Goal: Information Seeking & Learning: Learn about a topic

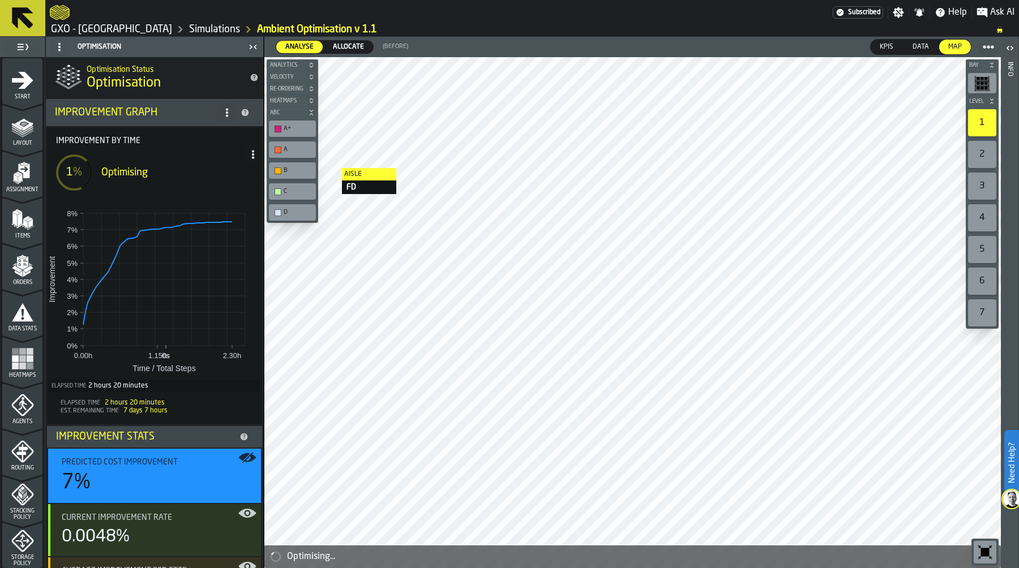
scroll to position [279, 0]
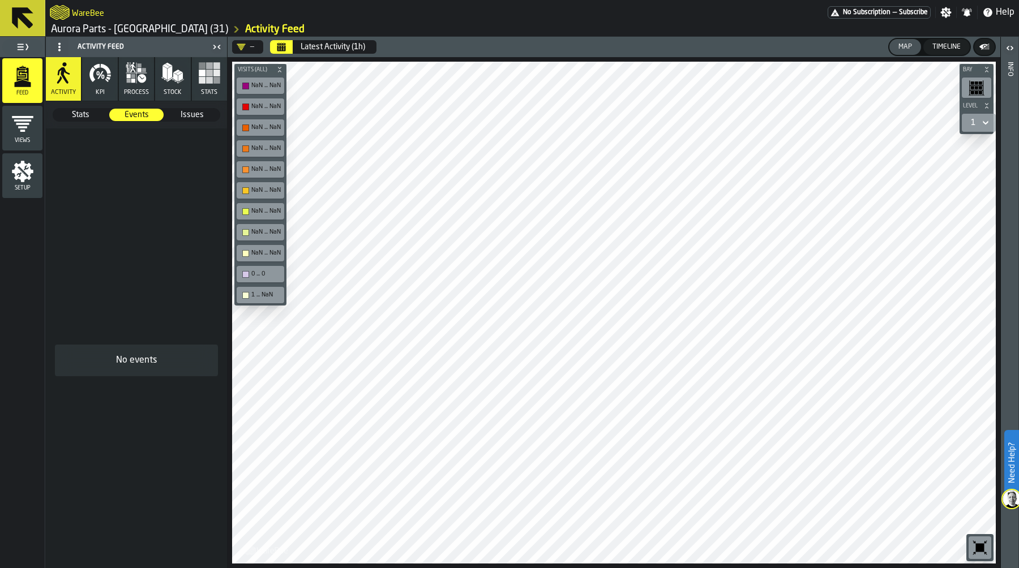
click at [23, 168] on icon "menu Setup" at bounding box center [23, 172] width 22 height 22
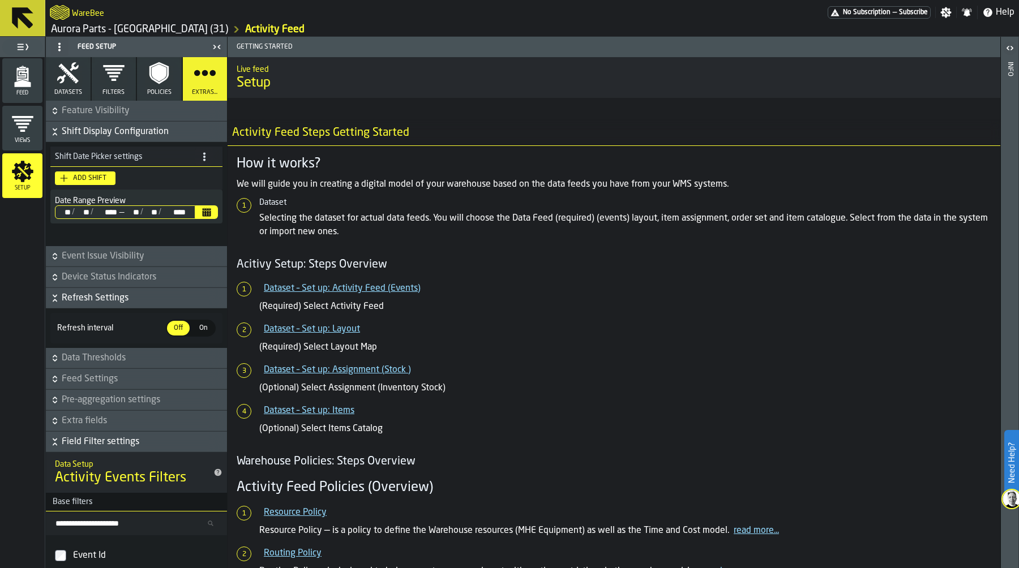
click at [30, 119] on icon "menu Views" at bounding box center [22, 124] width 23 height 23
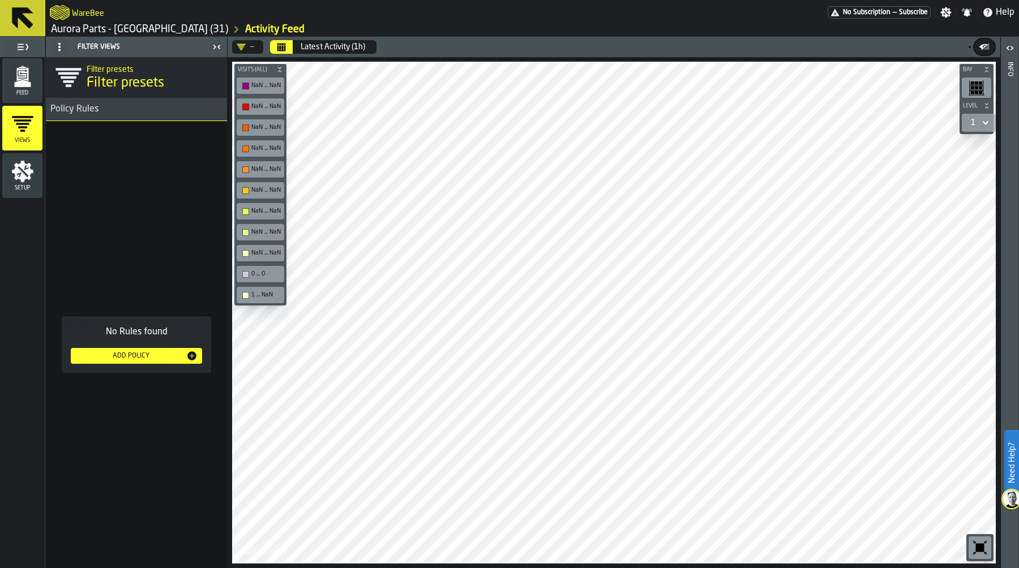
click at [23, 78] on icon "menu Feed" at bounding box center [22, 76] width 23 height 23
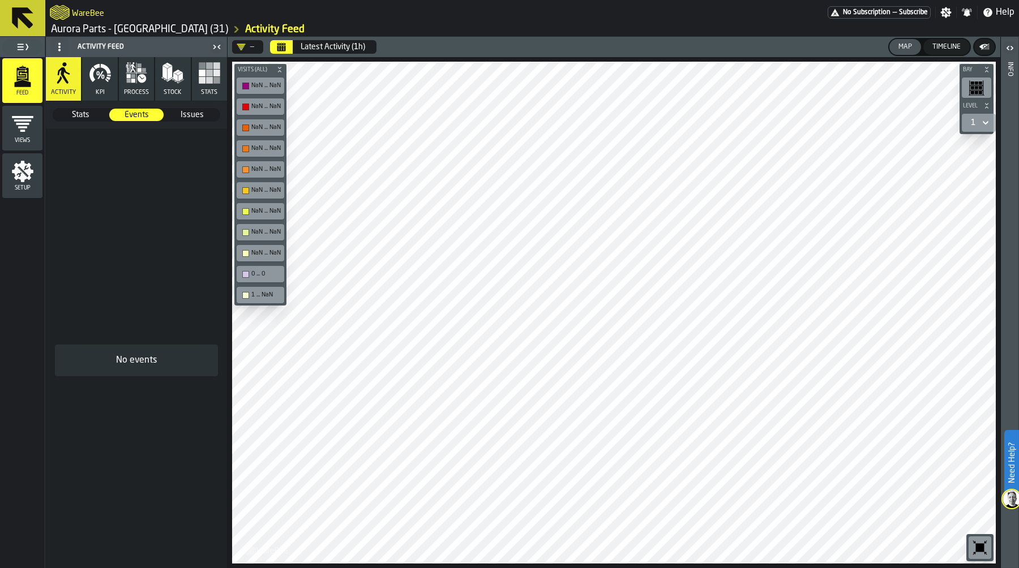
click at [194, 114] on span "Issues" at bounding box center [192, 114] width 54 height 11
click at [137, 112] on span "Events" at bounding box center [137, 114] width 54 height 11
click at [24, 170] on icon "menu Setup" at bounding box center [23, 172] width 22 height 22
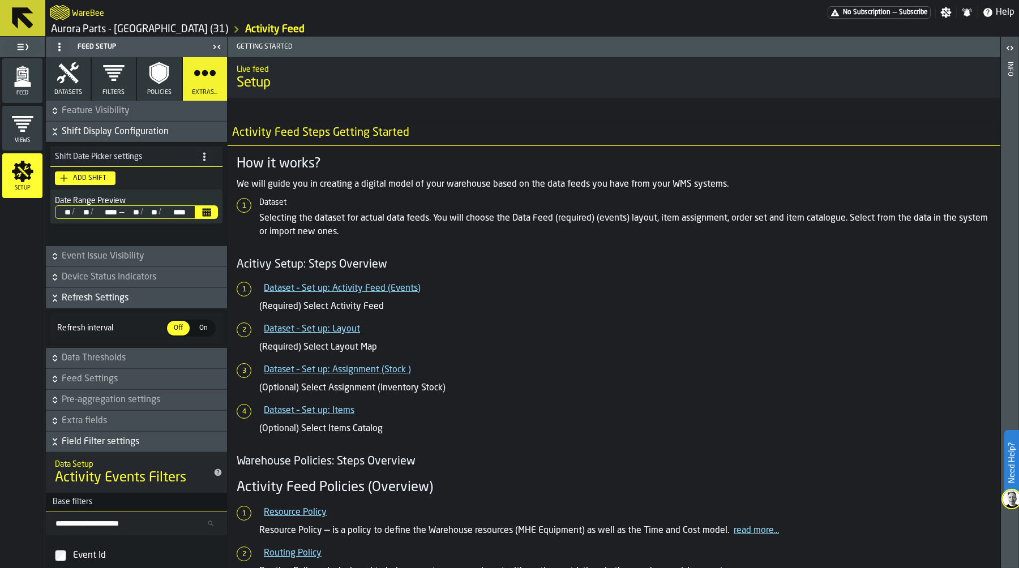
click at [67, 89] on span "Datasets" at bounding box center [68, 92] width 28 height 7
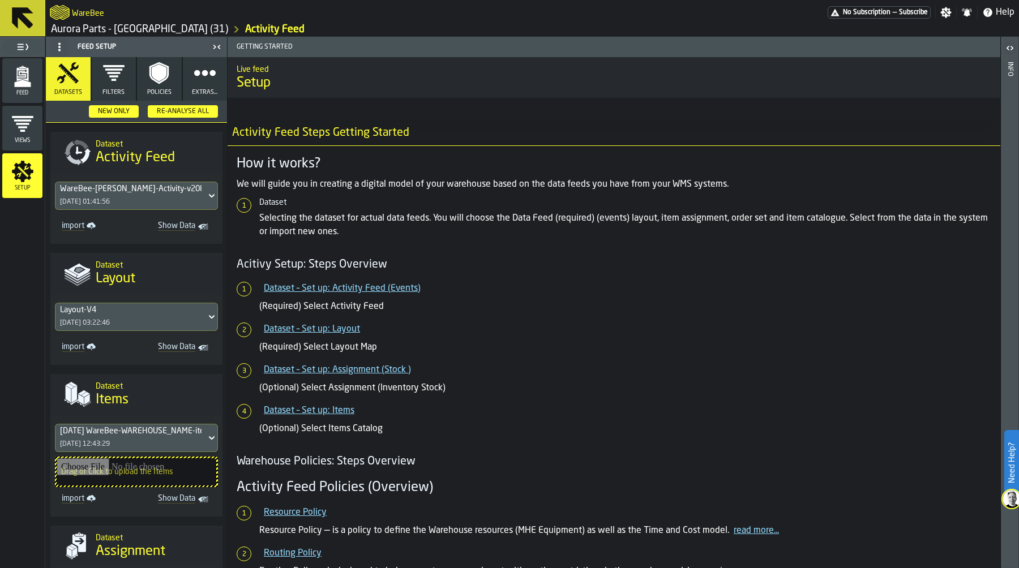
click at [153, 200] on div "WareBee-[PERSON_NAME]-Activity-v2081325..csv [DATE] 01:41:56" at bounding box center [130, 195] width 151 height 27
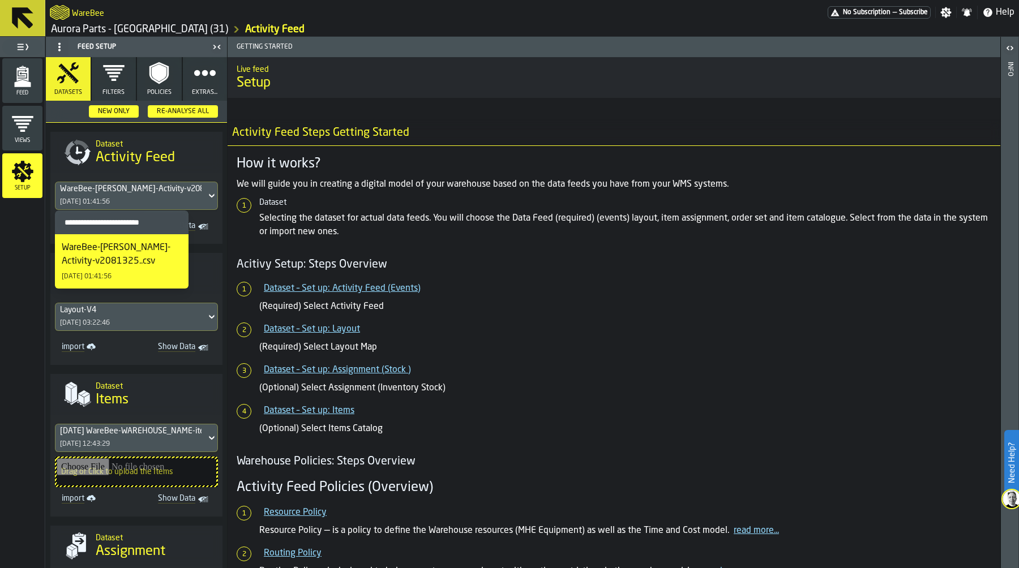
click at [97, 256] on div "WareBee-[PERSON_NAME]-Activity-v2081325..csv" at bounding box center [122, 254] width 120 height 27
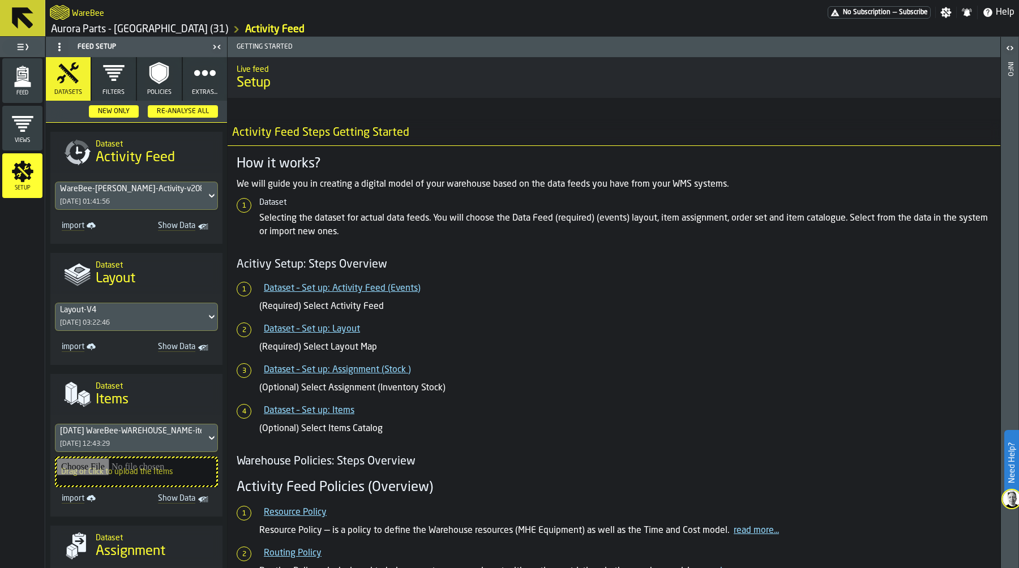
click at [170, 224] on span "Show Data" at bounding box center [171, 226] width 50 height 11
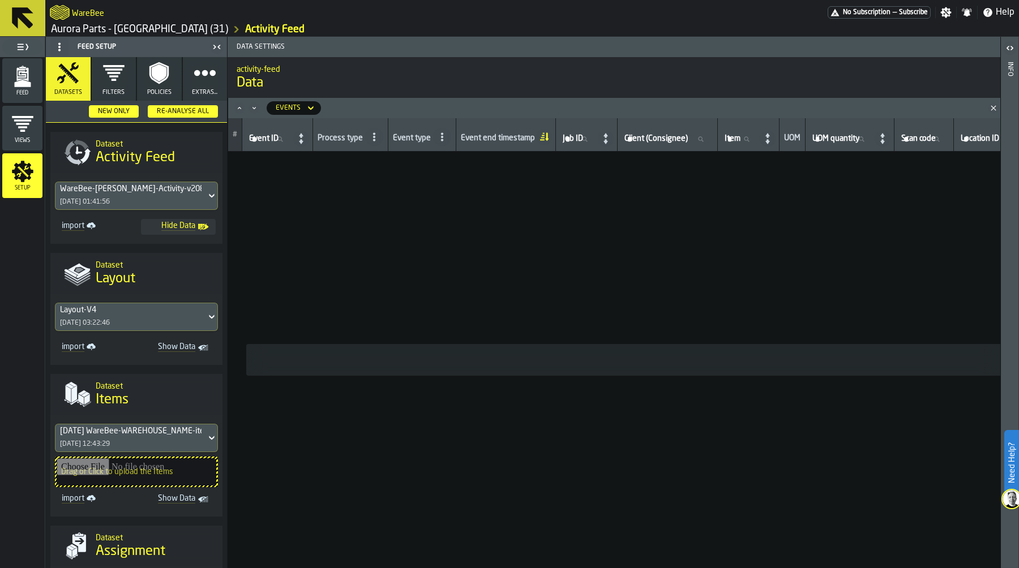
click at [88, 27] on link "Aurora Parts - [GEOGRAPHIC_DATA] (31)" at bounding box center [139, 29] width 177 height 12
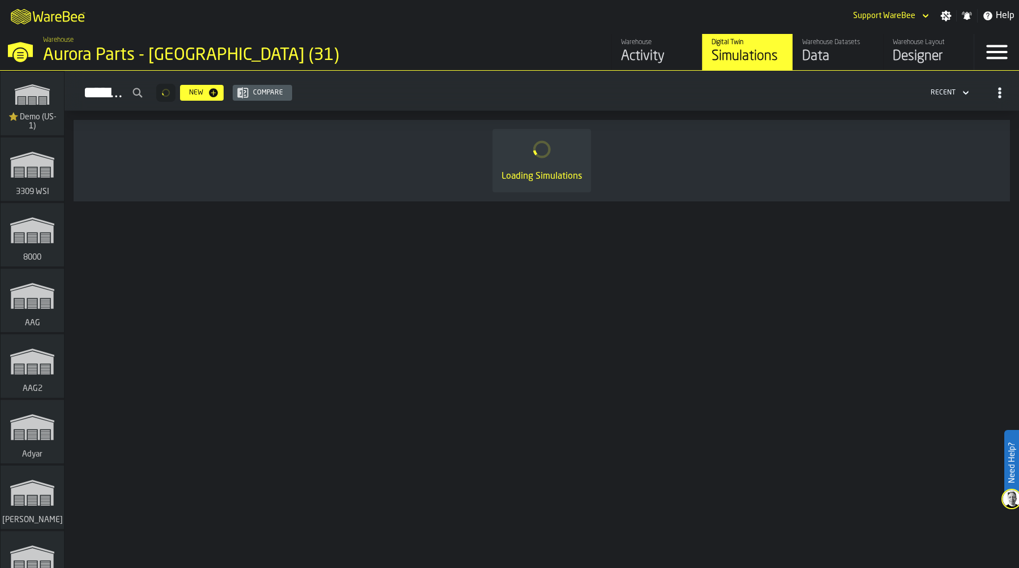
click at [830, 56] on div "Data" at bounding box center [838, 57] width 72 height 18
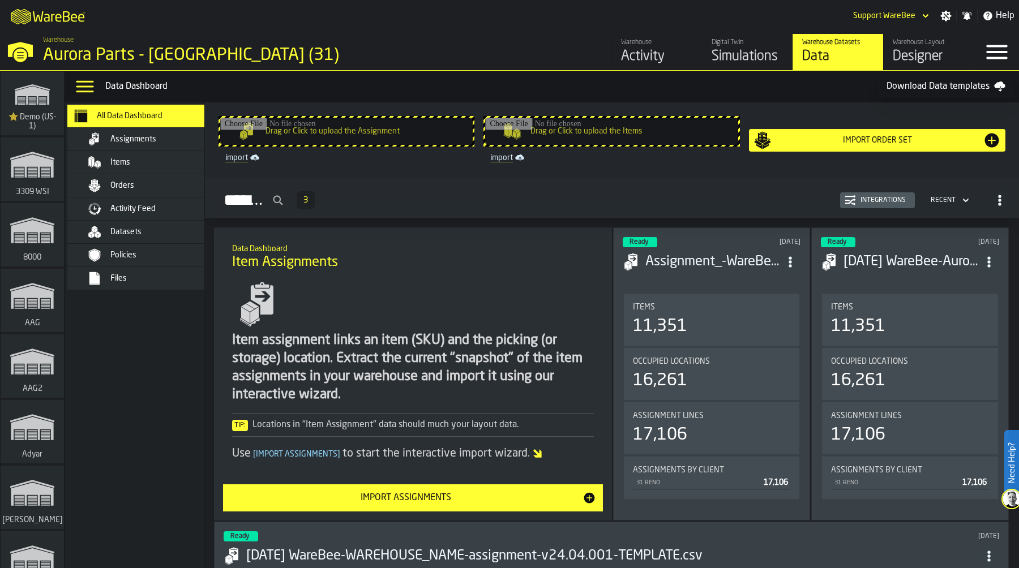
click at [160, 212] on div "Activity Feed" at bounding box center [165, 208] width 111 height 9
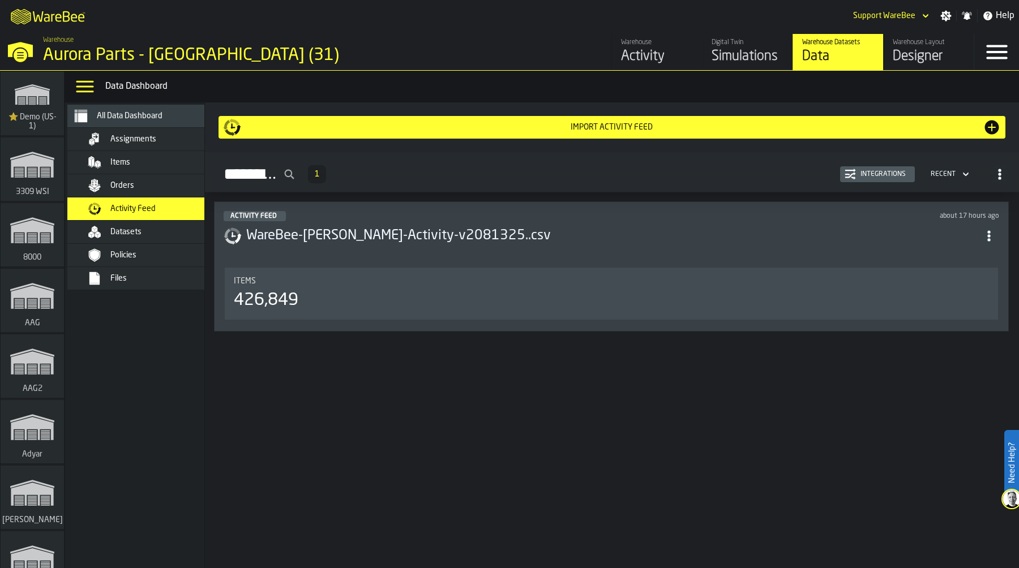
click at [442, 291] on div "426,849" at bounding box center [611, 300] width 755 height 20
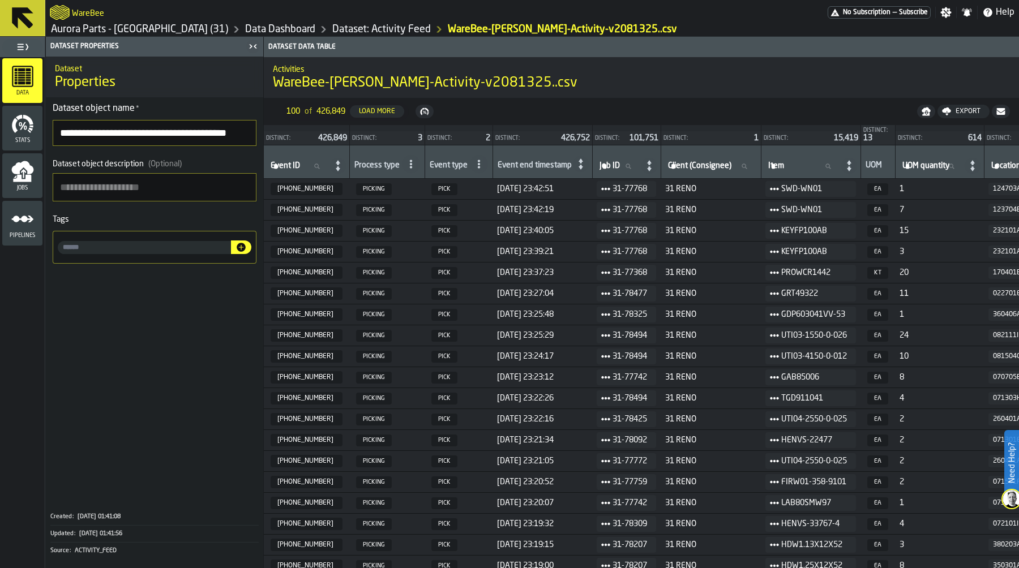
click at [134, 378] on span at bounding box center [154, 386] width 217 height 236
click at [129, 23] on ol "Aurora Parts - [GEOGRAPHIC_DATA] (31) Data Dashboard Dataset: Activity Feed War…" at bounding box center [363, 30] width 627 height 14
click at [130, 32] on link "Aurora Parts - [GEOGRAPHIC_DATA] (31)" at bounding box center [139, 29] width 177 height 12
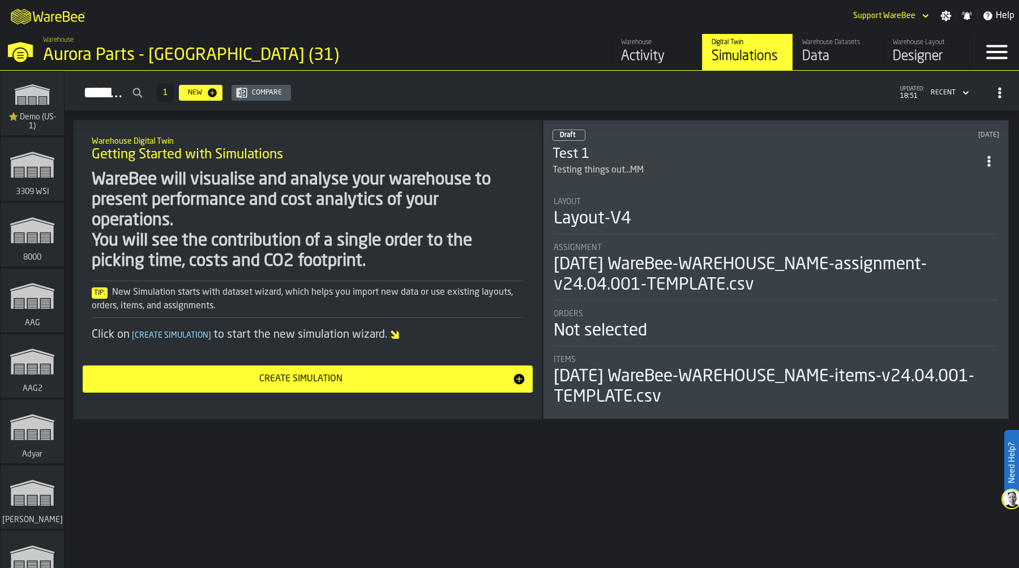
click at [632, 49] on div "Activity" at bounding box center [657, 57] width 72 height 18
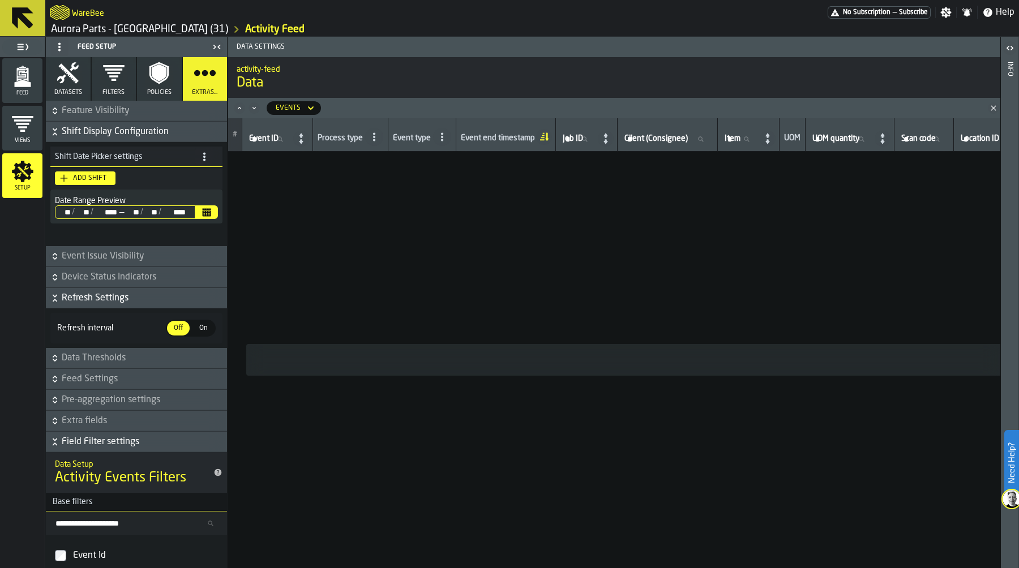
click at [18, 86] on polygon "menu Feed" at bounding box center [22, 83] width 16 height 7
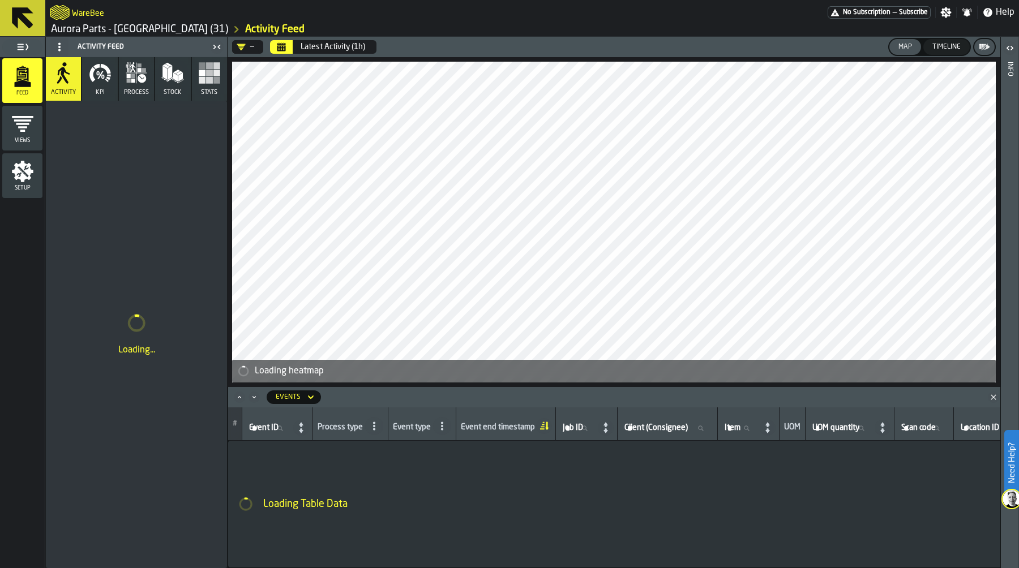
click at [19, 173] on icon "menu Setup" at bounding box center [22, 171] width 23 height 23
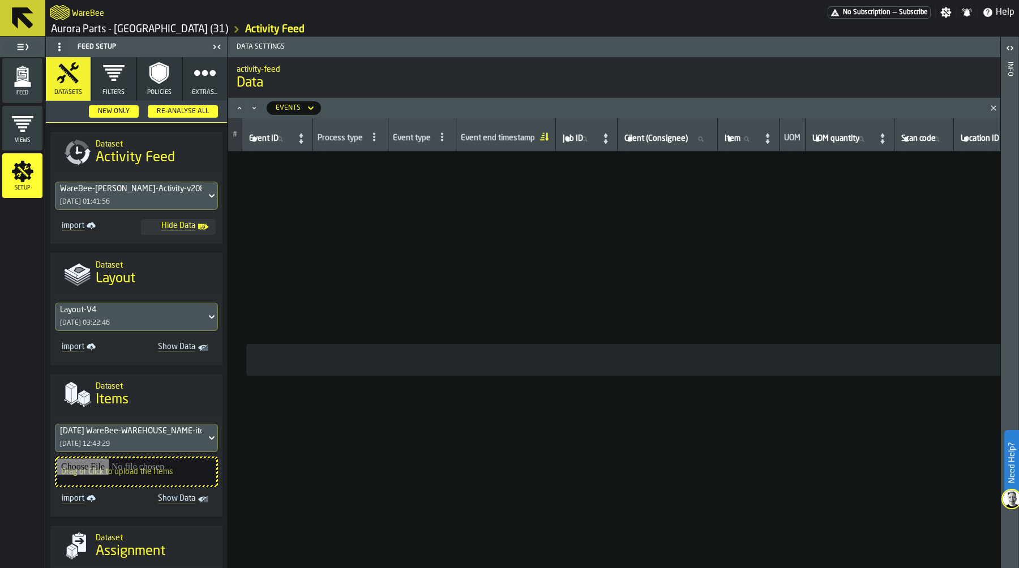
click at [160, 195] on div "WareBee-[PERSON_NAME]-Activity-v2081325..csv [DATE] 01:41:56" at bounding box center [130, 195] width 151 height 27
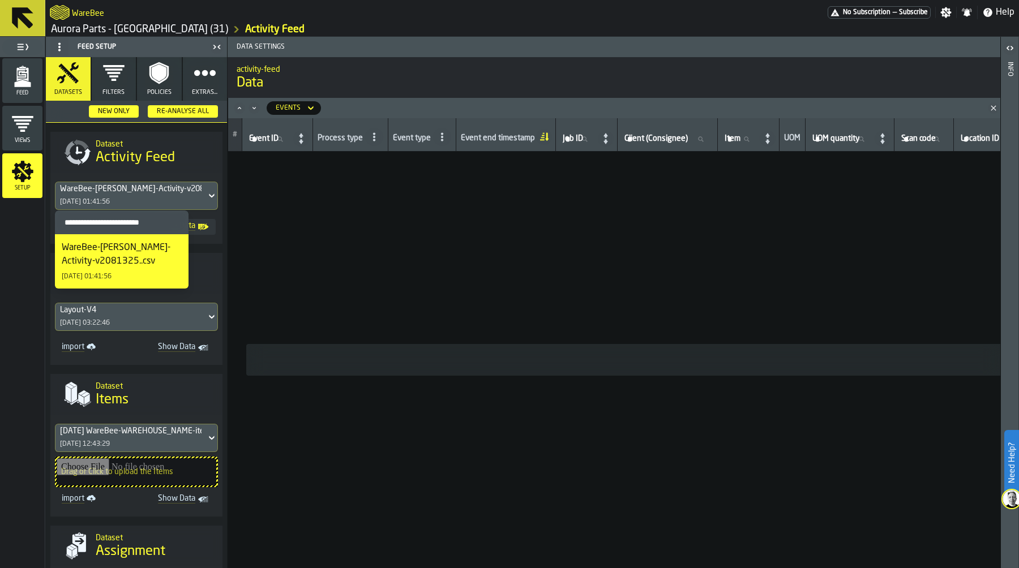
click at [125, 266] on div "WareBee-[PERSON_NAME]-Activity-v2081325..csv" at bounding box center [122, 254] width 120 height 27
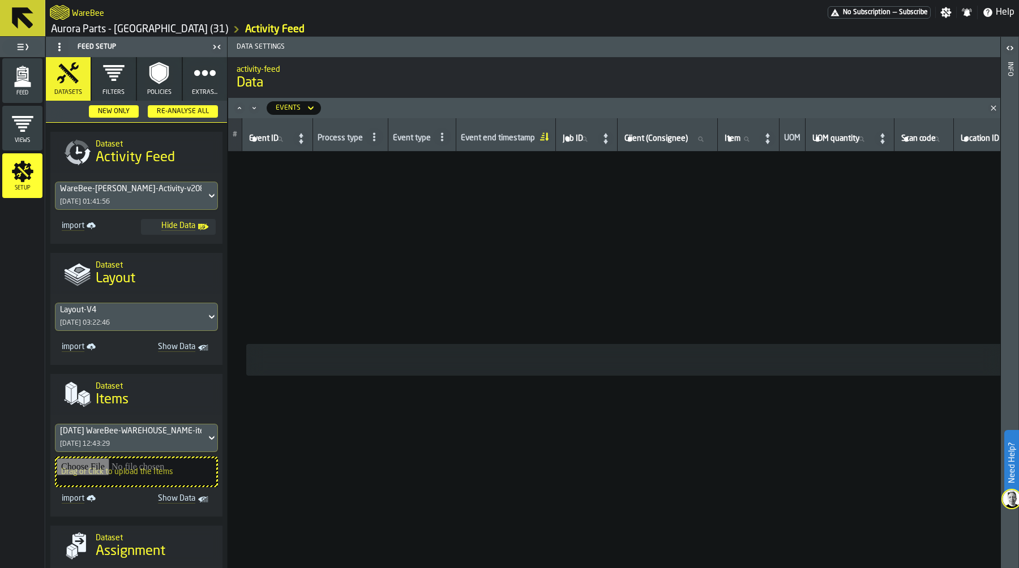
click at [100, 26] on link "Aurora Parts - [GEOGRAPHIC_DATA] (31)" at bounding box center [139, 29] width 177 height 12
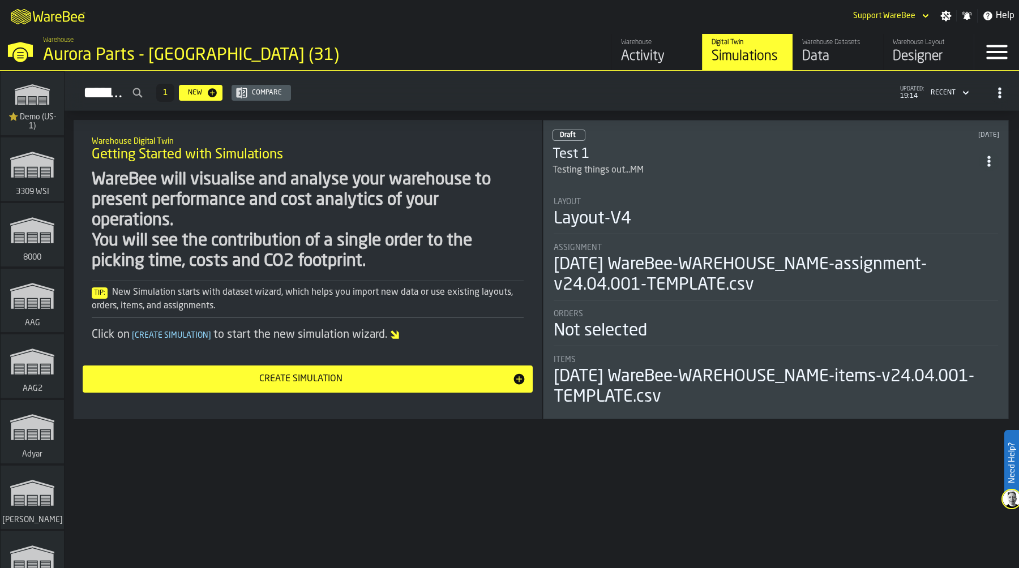
click at [648, 48] on div "Activity" at bounding box center [657, 57] width 72 height 18
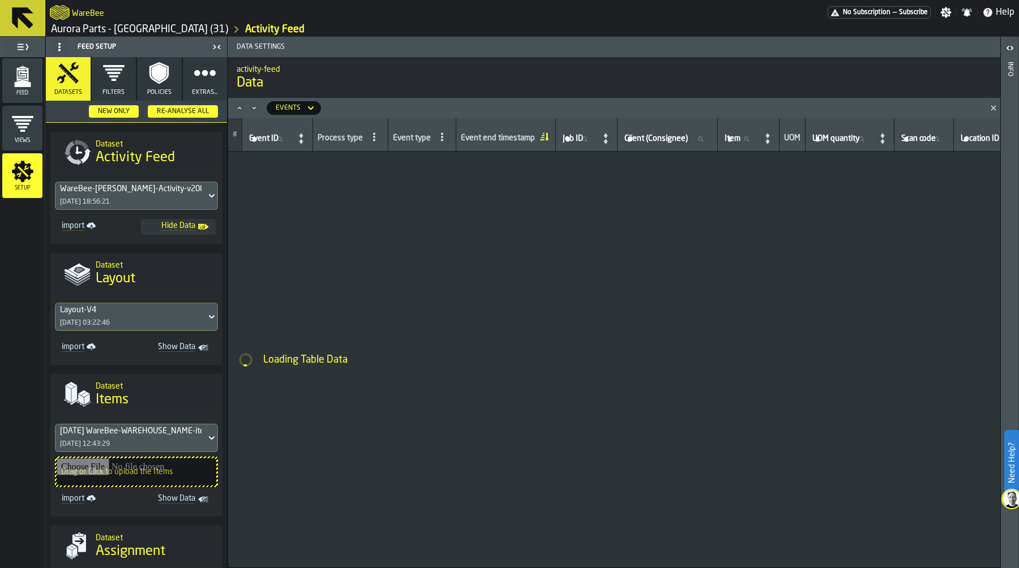
click at [22, 78] on icon "menu Feed" at bounding box center [22, 75] width 12 height 14
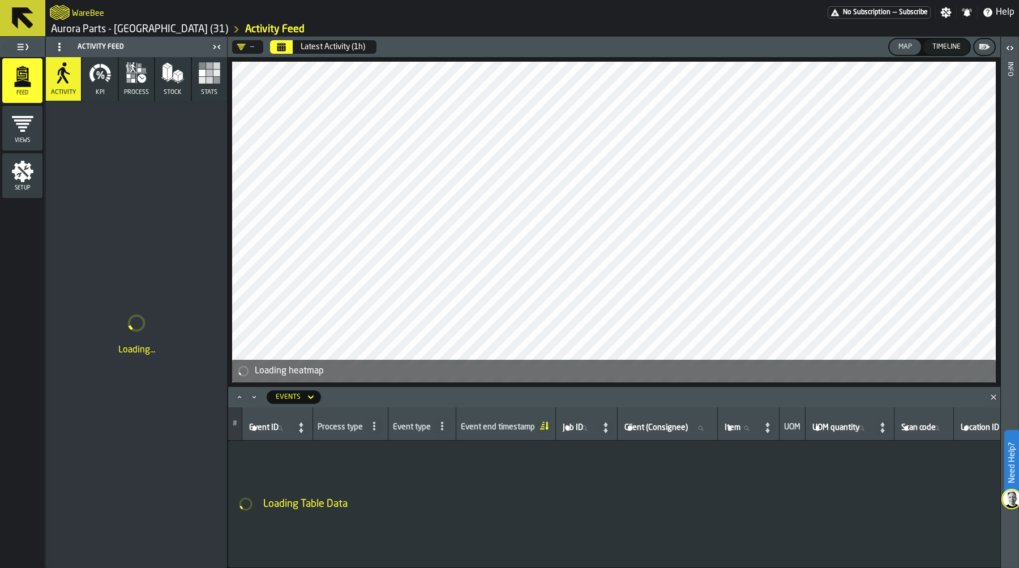
click at [282, 48] on icon "Calendar" at bounding box center [281, 48] width 8 height 6
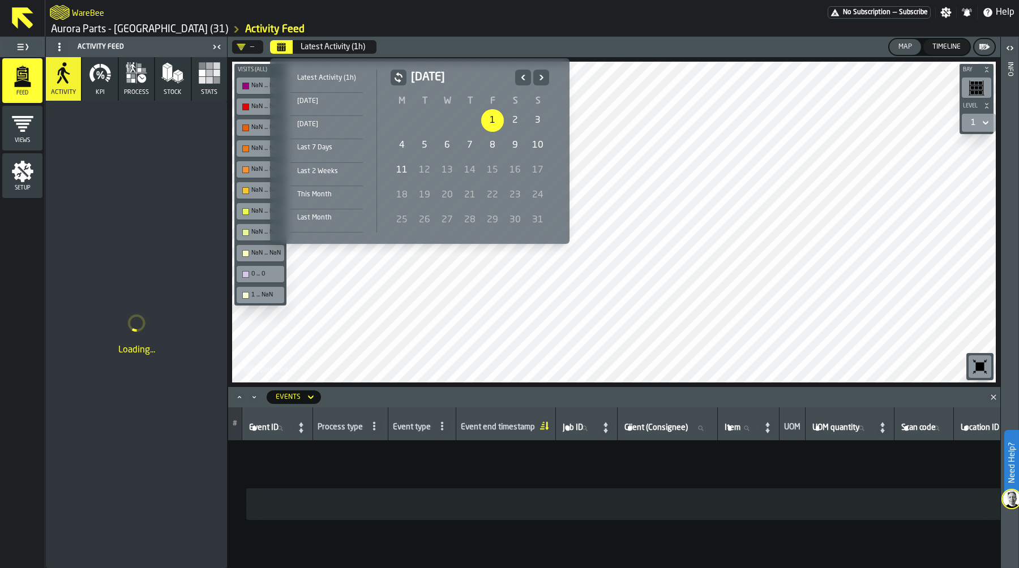
click at [488, 122] on div "1" at bounding box center [492, 120] width 23 height 23
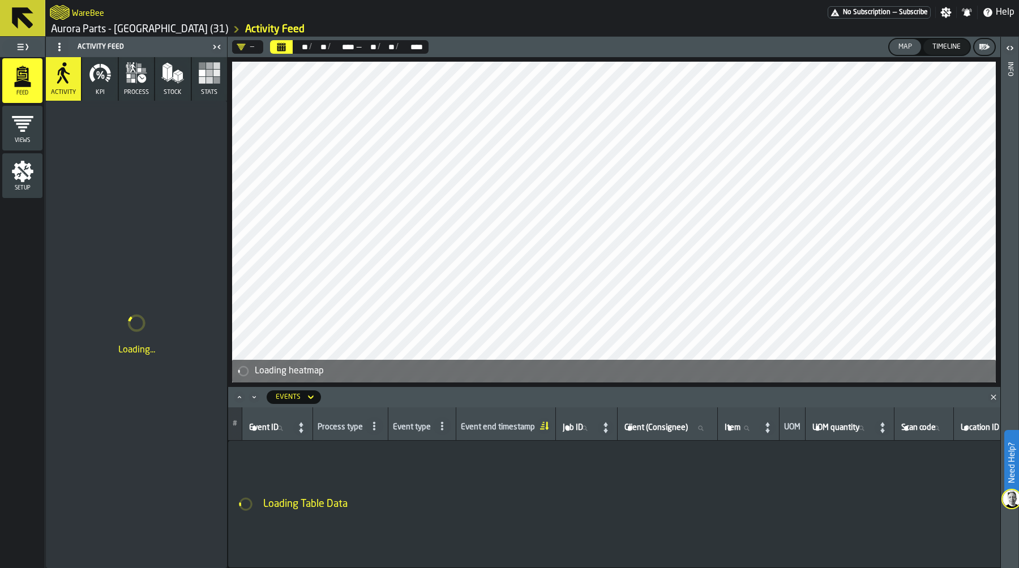
click at [210, 83] on rect "button" at bounding box center [209, 80] width 7 height 7
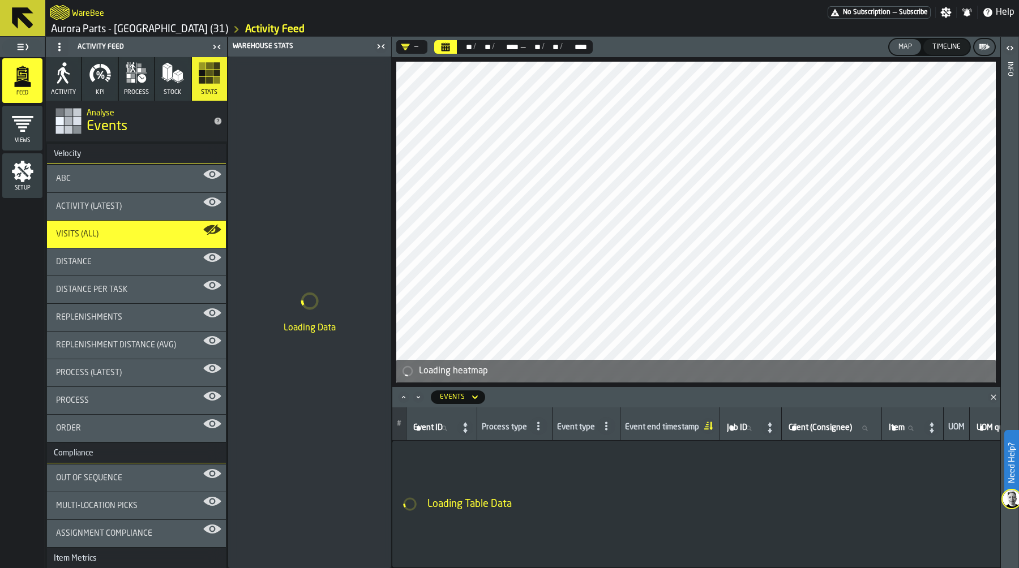
click at [378, 46] on icon "button-toggle-Close me" at bounding box center [381, 47] width 14 height 14
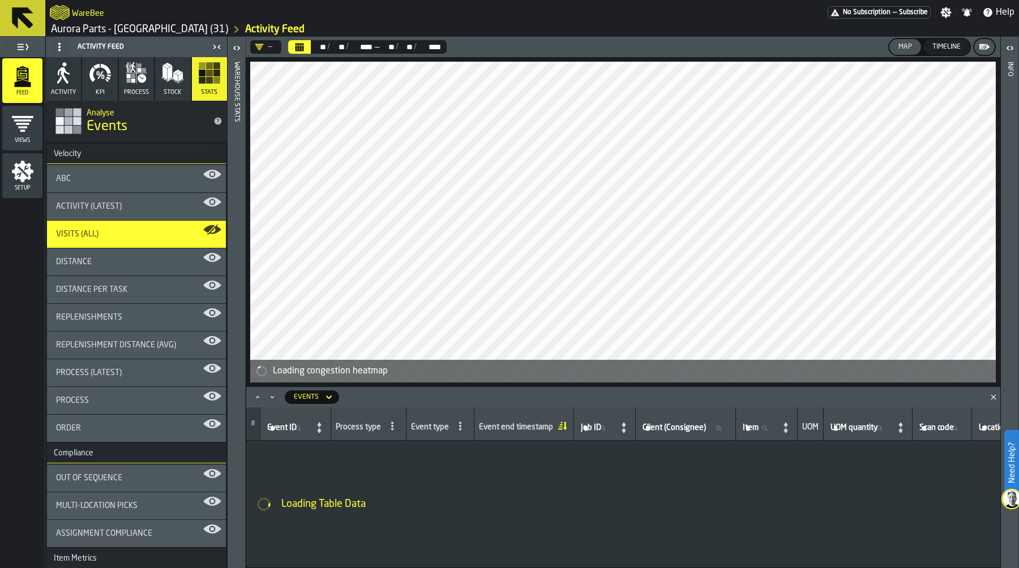
click at [991, 399] on polygon "Close" at bounding box center [993, 397] width 5 height 5
